Goal: Task Accomplishment & Management: Manage account settings

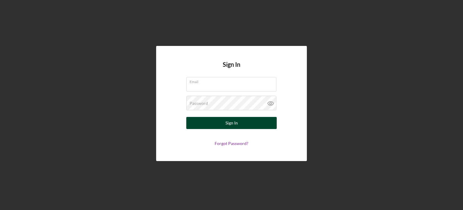
type input "[EMAIL_ADDRESS][DOMAIN_NAME]"
click at [220, 126] on button "Sign In" at bounding box center [231, 123] width 90 height 12
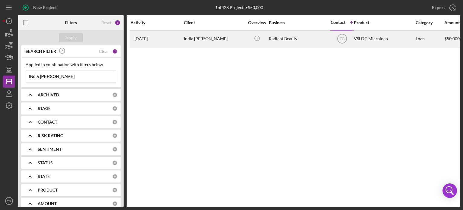
click at [236, 39] on div "India [PERSON_NAME]" at bounding box center [214, 39] width 60 height 16
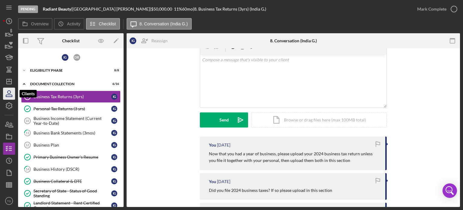
click at [9, 94] on icon "button" at bounding box center [9, 93] width 15 height 15
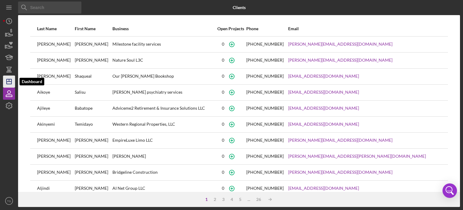
click at [9, 79] on polygon "button" at bounding box center [9, 81] width 5 height 5
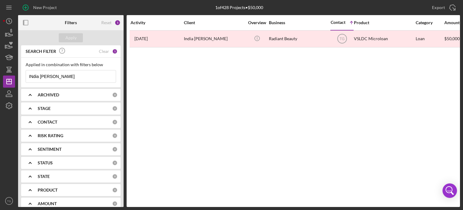
click at [49, 78] on input "INdia [PERSON_NAME]" at bounding box center [71, 76] width 90 height 12
click at [103, 50] on div "Clear" at bounding box center [104, 51] width 10 height 5
click at [72, 40] on div "Apply" at bounding box center [70, 37] width 11 height 9
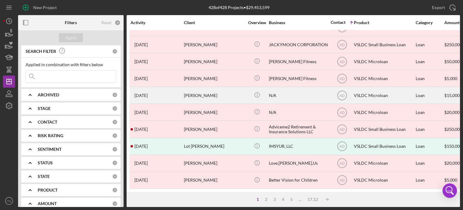
scroll to position [269, 0]
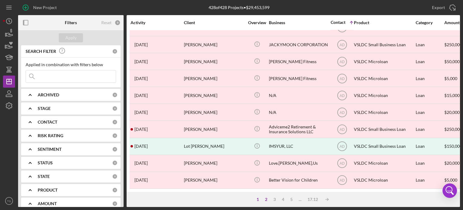
click at [267, 199] on div "2" at bounding box center [266, 199] width 8 height 5
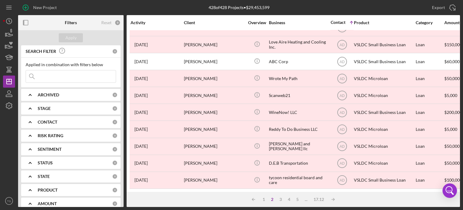
click at [60, 122] on div "CONTACT" at bounding box center [75, 121] width 74 height 5
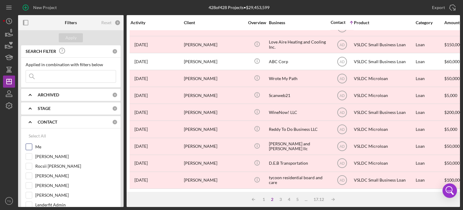
click at [27, 147] on input "Me" at bounding box center [29, 147] width 6 height 6
checkbox input "true"
click at [70, 37] on div "Apply" at bounding box center [70, 37] width 11 height 9
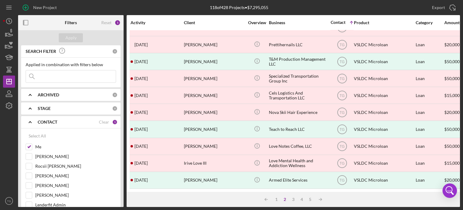
click at [56, 106] on div "STAGE" at bounding box center [75, 108] width 74 height 5
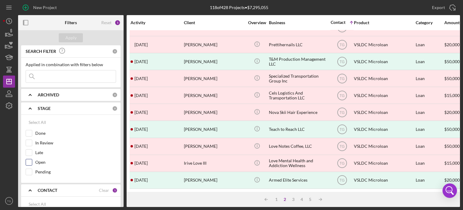
click at [31, 159] on input "Open" at bounding box center [29, 162] width 6 height 6
click at [70, 41] on div "Apply" at bounding box center [70, 37] width 11 height 9
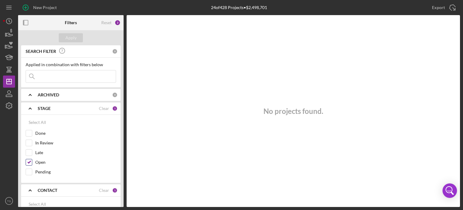
click at [30, 159] on input "Open" at bounding box center [29, 162] width 6 height 6
checkbox input "false"
click at [27, 170] on input "Pending" at bounding box center [29, 172] width 6 height 6
checkbox input "true"
click at [71, 41] on div "Apply" at bounding box center [70, 37] width 11 height 9
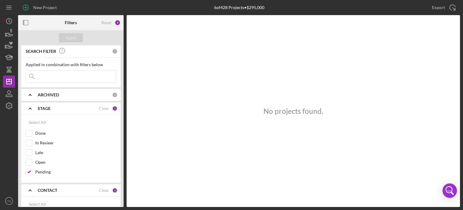
click at [43, 106] on b "STAGE" at bounding box center [44, 108] width 13 height 5
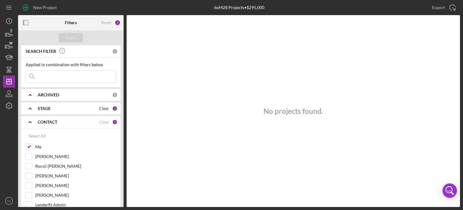
click at [102, 108] on div "Clear" at bounding box center [104, 108] width 10 height 5
click at [68, 36] on div "Apply" at bounding box center [70, 37] width 11 height 9
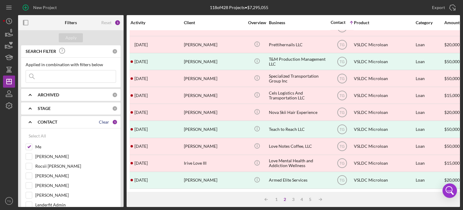
click at [106, 119] on div "Clear" at bounding box center [104, 121] width 10 height 5
checkbox input "false"
click at [57, 110] on div "STAGE" at bounding box center [75, 108] width 74 height 5
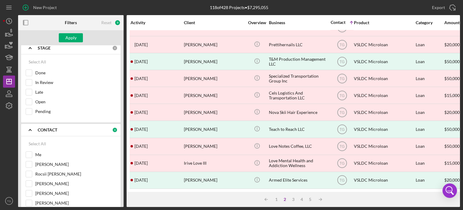
scroll to position [0, 0]
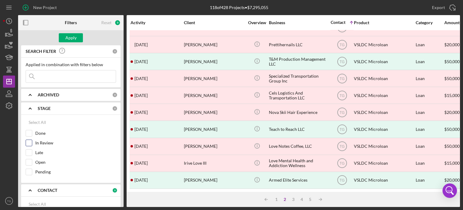
click at [30, 142] on input "In Review" at bounding box center [29, 143] width 6 height 6
checkbox input "true"
click at [72, 36] on div "Apply" at bounding box center [70, 37] width 11 height 9
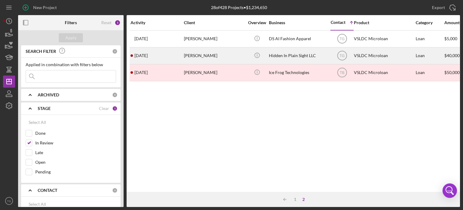
click at [216, 56] on div "[PERSON_NAME]" at bounding box center [214, 56] width 60 height 16
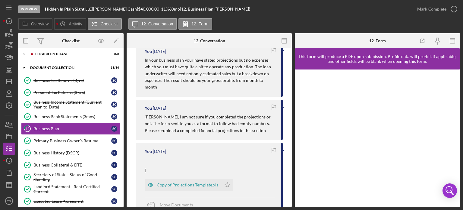
scroll to position [211, 0]
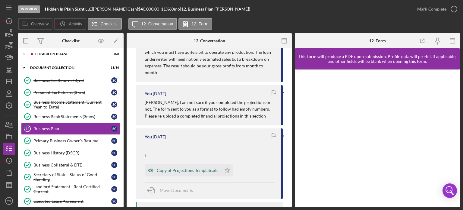
click at [195, 169] on div "Copy of Projections Template.xls" at bounding box center [188, 170] width 62 height 5
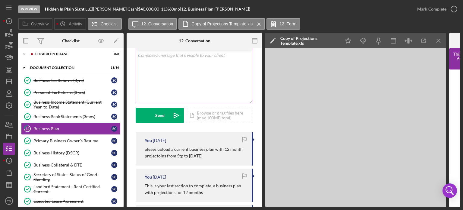
scroll to position [0, 0]
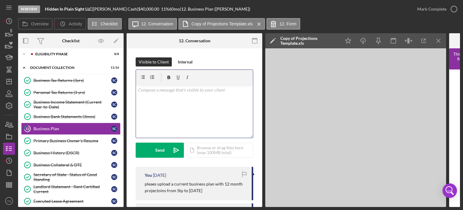
click at [150, 91] on p at bounding box center [195, 90] width 114 height 7
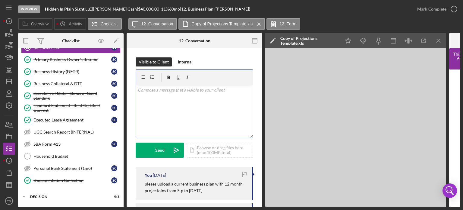
scroll to position [93, 0]
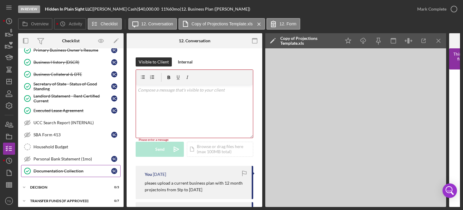
click at [79, 169] on div "Documentation Collection" at bounding box center [72, 170] width 78 height 5
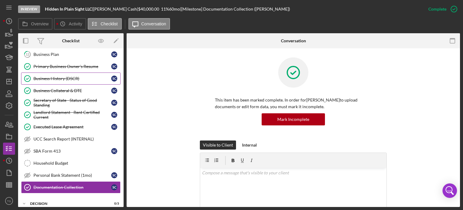
scroll to position [63, 0]
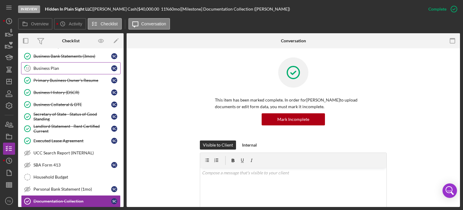
click at [58, 69] on div "Business Plan" at bounding box center [72, 68] width 78 height 5
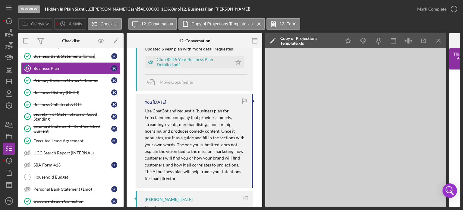
scroll to position [754, 0]
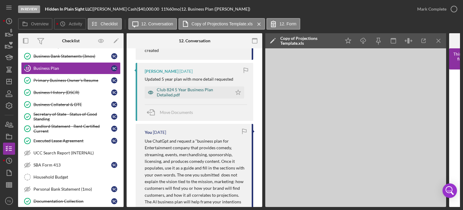
click at [172, 93] on div "Club 824 5 Year Business Plan Detailed.pdf" at bounding box center [193, 92] width 72 height 10
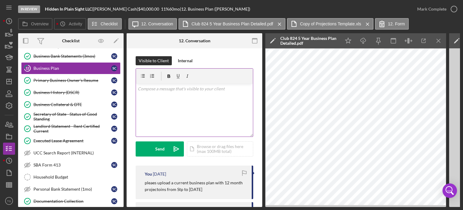
scroll to position [0, 0]
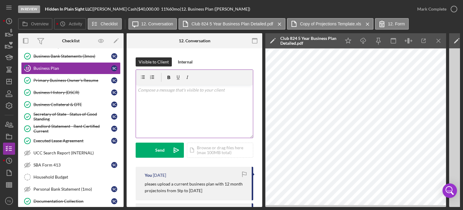
click at [147, 92] on p at bounding box center [195, 90] width 114 height 7
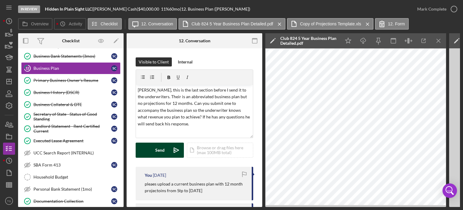
click at [150, 152] on button "Send Icon/icon-invite-send" at bounding box center [160, 149] width 48 height 15
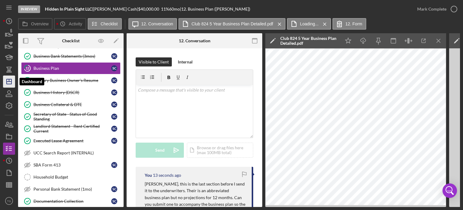
click at [8, 78] on icon "Icon/Dashboard" at bounding box center [9, 81] width 15 height 15
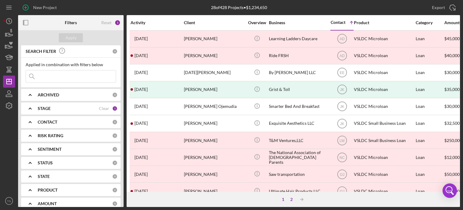
click at [291, 199] on div "2" at bounding box center [291, 199] width 8 height 5
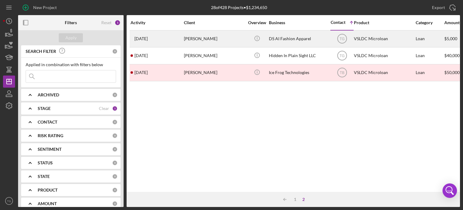
click at [274, 37] on div "DS AI Fashion Apparel" at bounding box center [299, 39] width 60 height 16
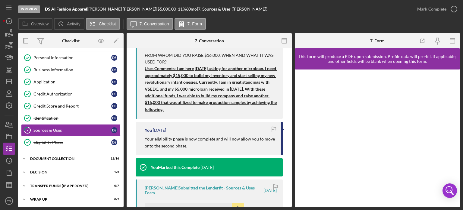
scroll to position [1086, 0]
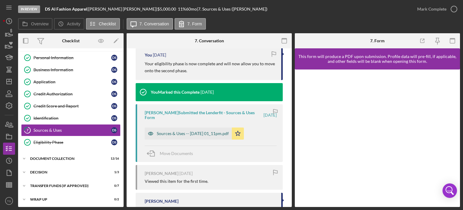
click at [216, 136] on div "Sources & Uses -- [DATE] 01_11pm.pdf" at bounding box center [193, 133] width 72 height 5
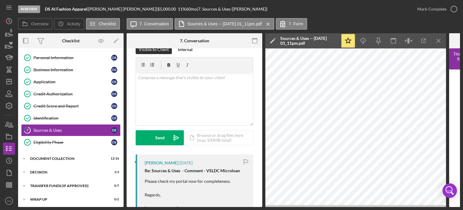
scroll to position [2, 0]
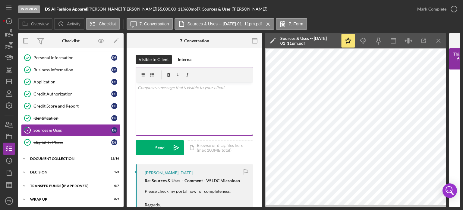
click at [172, 88] on p at bounding box center [195, 87] width 114 height 7
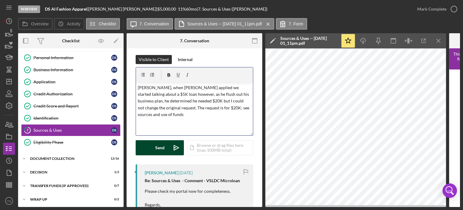
click at [167, 143] on button "Send Icon/icon-invite-send" at bounding box center [160, 147] width 48 height 15
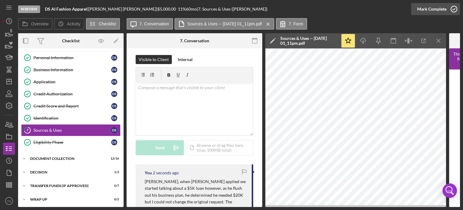
click at [452, 8] on icon "button" at bounding box center [454, 9] width 15 height 15
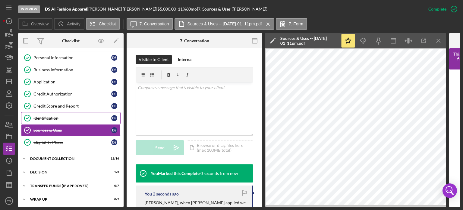
scroll to position [14, 0]
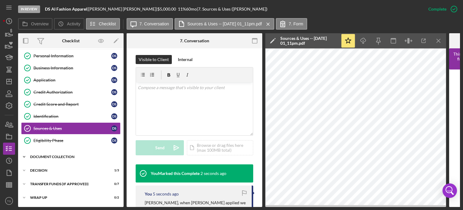
click at [56, 155] on div "Document Collection" at bounding box center [73, 157] width 86 height 4
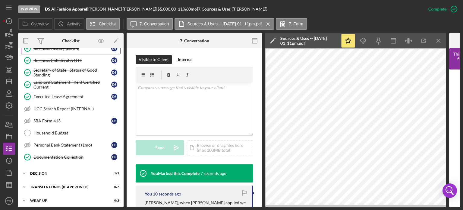
scroll to position [209, 0]
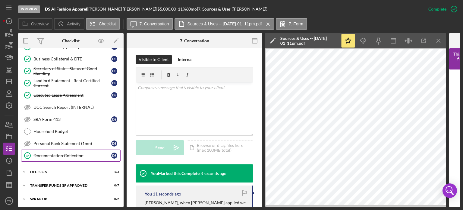
click at [71, 153] on div "Documentation Collection" at bounding box center [72, 155] width 78 height 5
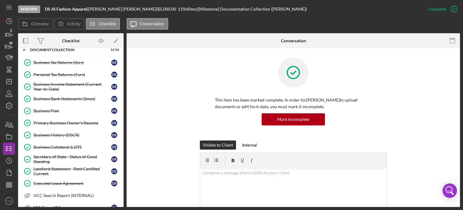
scroll to position [207, 0]
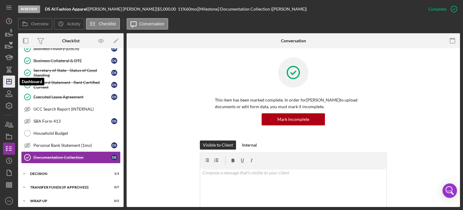
click at [10, 78] on icon "Icon/Dashboard" at bounding box center [9, 81] width 15 height 15
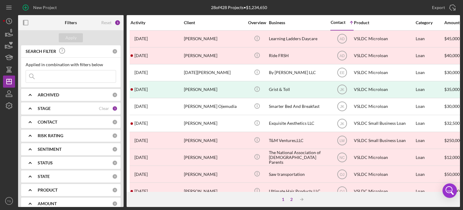
click at [292, 199] on div "2" at bounding box center [291, 199] width 8 height 5
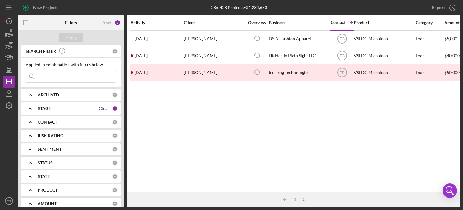
click at [100, 109] on div "Clear" at bounding box center [104, 108] width 10 height 5
click at [74, 33] on div "Apply" at bounding box center [71, 37] width 106 height 15
click at [74, 36] on div "Apply" at bounding box center [70, 37] width 11 height 9
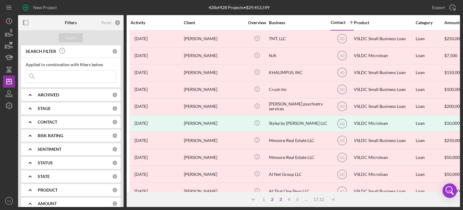
click at [280, 199] on div "3" at bounding box center [281, 199] width 8 height 5
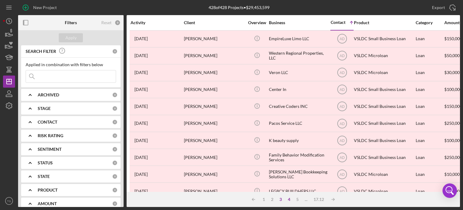
click at [290, 200] on div "4" at bounding box center [289, 199] width 8 height 5
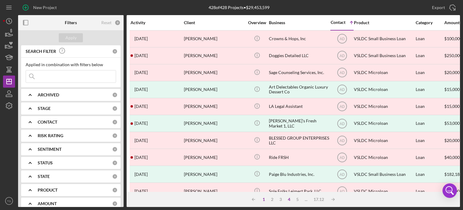
click at [264, 201] on div "1" at bounding box center [264, 199] width 8 height 5
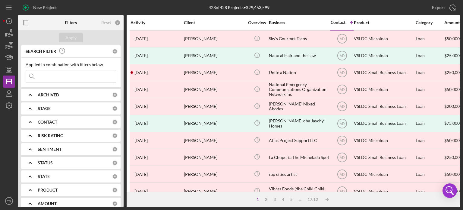
click at [344, 20] on div "Contact" at bounding box center [338, 22] width 15 height 5
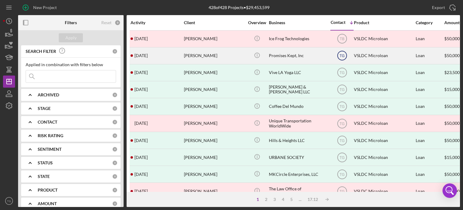
click at [342, 57] on text "TG" at bounding box center [342, 56] width 5 height 4
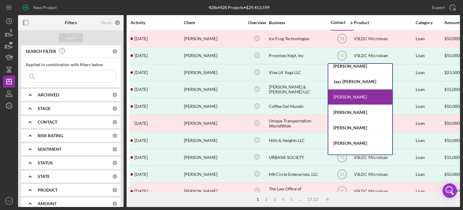
scroll to position [121, 0]
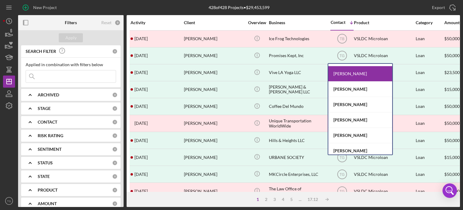
click at [353, 70] on div "[PERSON_NAME]" at bounding box center [360, 73] width 64 height 15
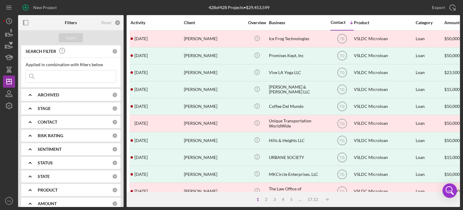
click at [334, 20] on div "Contact" at bounding box center [338, 22] width 15 height 5
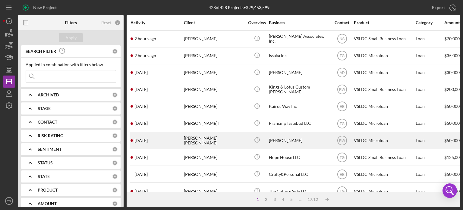
click at [235, 140] on div "[PERSON_NAME] [PERSON_NAME]" at bounding box center [214, 140] width 60 height 16
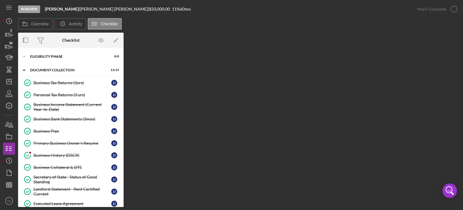
scroll to position [87, 0]
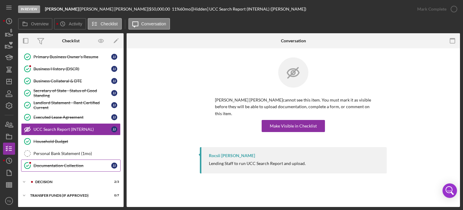
click at [78, 159] on link "Documentation Collection Documentation Collection J J" at bounding box center [71, 165] width 100 height 12
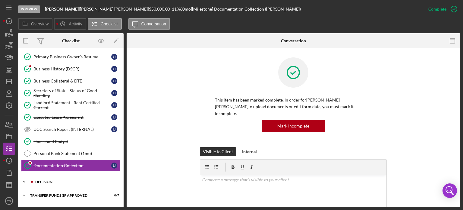
click at [53, 180] on div "Decision" at bounding box center [75, 182] width 81 height 4
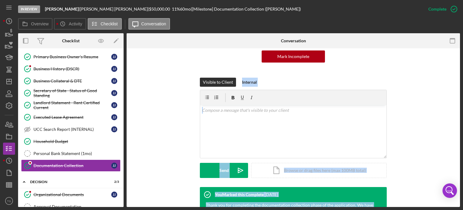
scroll to position [128, 0]
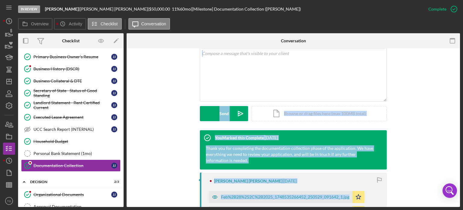
drag, startPoint x: 458, startPoint y: 153, endPoint x: 458, endPoint y: 204, distance: 51.0
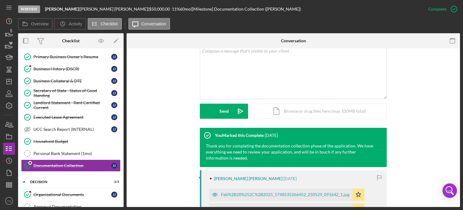
click at [46, 181] on div "Decision" at bounding box center [73, 182] width 86 height 4
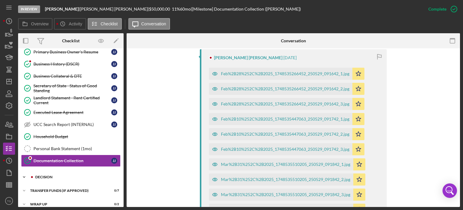
scroll to position [96, 0]
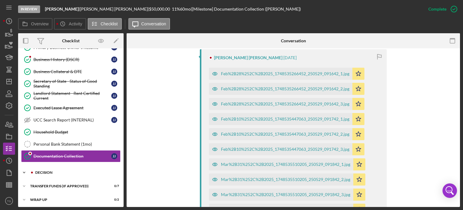
click at [53, 171] on div "Decision" at bounding box center [75, 172] width 81 height 4
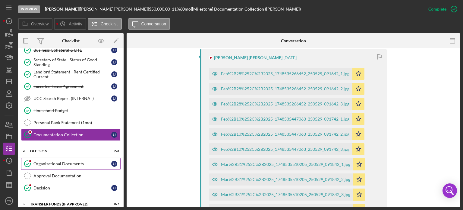
scroll to position [126, 0]
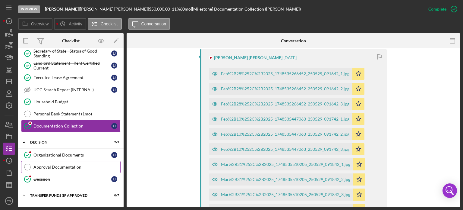
click at [80, 166] on div "Approval Documentation" at bounding box center [76, 166] width 87 height 5
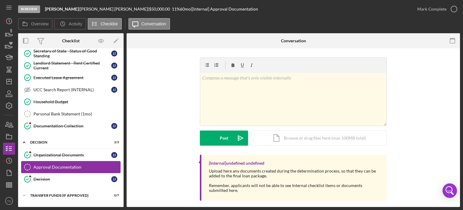
click at [81, 164] on div "Approval Documentation" at bounding box center [76, 166] width 87 height 5
click at [41, 176] on div "Decision" at bounding box center [72, 178] width 78 height 5
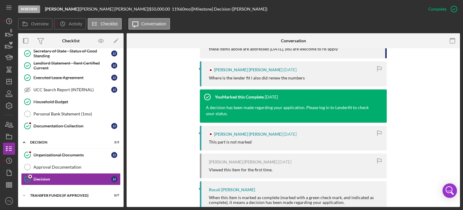
scroll to position [571, 0]
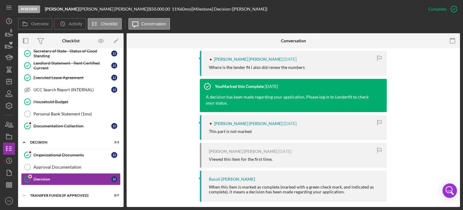
click at [223, 176] on div "Rocsii [PERSON_NAME]" at bounding box center [232, 178] width 46 height 5
click at [250, 176] on div "Rocsii [PERSON_NAME] When this item is marked as complete (marked with a green …" at bounding box center [293, 185] width 187 height 31
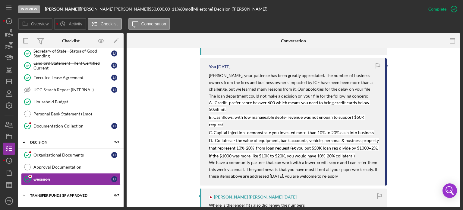
scroll to position [420, 0]
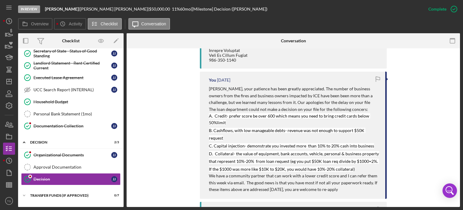
drag, startPoint x: 208, startPoint y: 81, endPoint x: 350, endPoint y: 184, distance: 175.6
click at [350, 184] on div "[PERSON_NAME], your patience has been greatly appreciated. The number of busine…" at bounding box center [294, 138] width 170 height 107
copy div "Loremip, dolo sitametc adi elit seddoei temporincid. Utl etdolo ma aliquaen adm…"
click at [253, 132] on p "B. Cashflows, with low manageable debts- revenue was not enough to support $50K…" at bounding box center [294, 133] width 170 height 15
drag, startPoint x: 205, startPoint y: 108, endPoint x: 346, endPoint y: 183, distance: 159.8
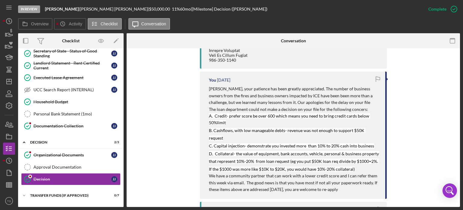
click at [346, 183] on div "You [DATE] [PERSON_NAME], your patience has been greatly appreciated. The numbe…" at bounding box center [293, 134] width 187 height 127
copy div "A. Credit- prefer score be over 600 which means you need to bring credit cards …"
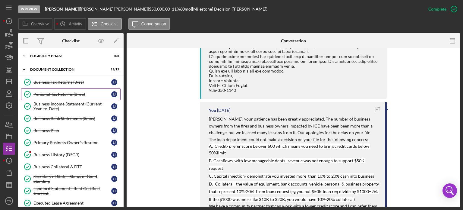
scroll to position [0, 0]
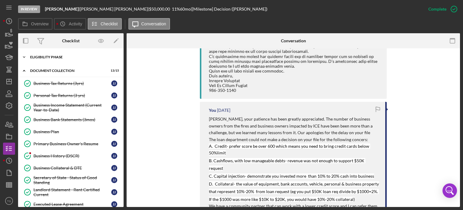
click at [42, 57] on div "Eligibility Phase" at bounding box center [73, 57] width 86 height 4
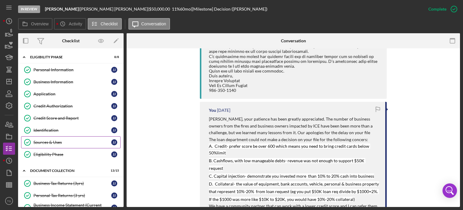
click at [52, 140] on div "Sources & Uses" at bounding box center [72, 142] width 78 height 5
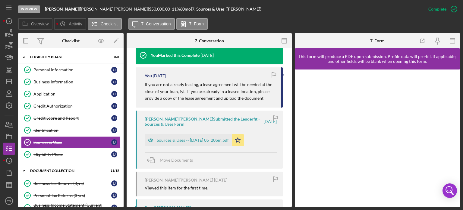
scroll to position [211, 0]
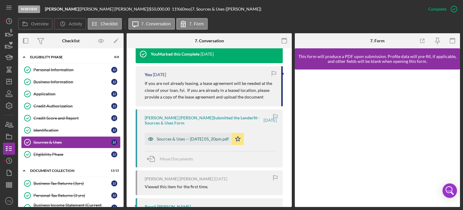
click at [194, 139] on div "Sources & Uses -- [DATE] 05_20pm.pdf" at bounding box center [193, 138] width 72 height 5
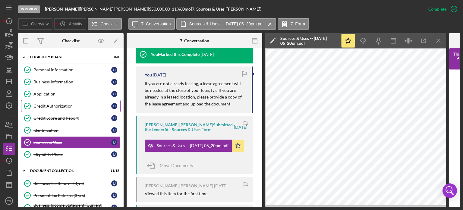
click at [62, 106] on div "Credit Authorization" at bounding box center [72, 105] width 78 height 5
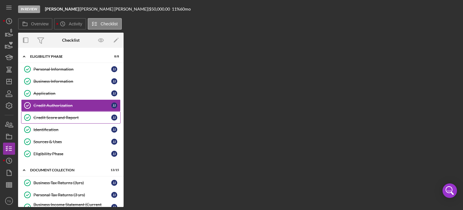
click at [61, 116] on div "Credit Score and Report" at bounding box center [72, 117] width 78 height 5
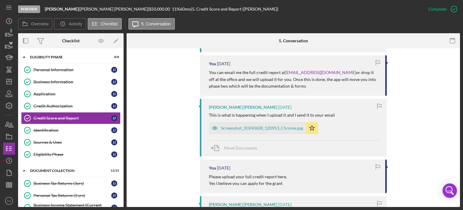
scroll to position [543, 0]
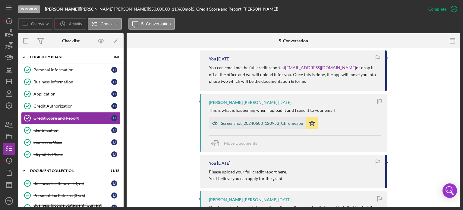
click at [273, 125] on div "Screenshot_20240608_120953_Chrome.jpg" at bounding box center [262, 123] width 82 height 5
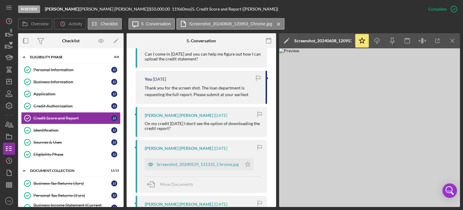
scroll to position [960, 0]
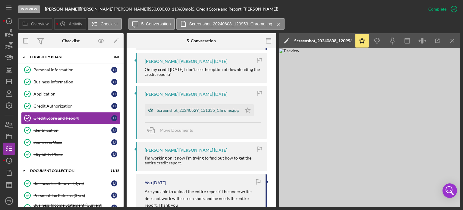
click at [194, 116] on div "Screenshot_20240529_131335_Chrome.jpg" at bounding box center [193, 110] width 97 height 12
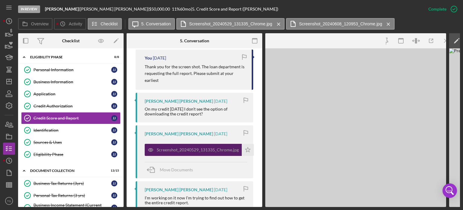
scroll to position [999, 0]
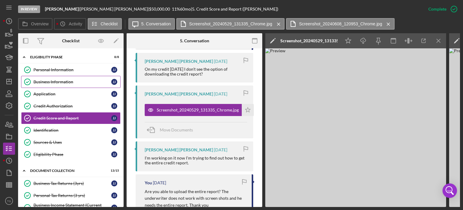
click at [60, 78] on link "Business Information Business Information J J" at bounding box center [71, 82] width 100 height 12
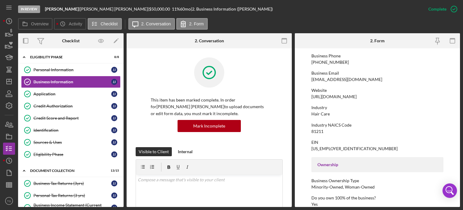
scroll to position [64, 0]
